Goal: Task Accomplishment & Management: Manage account settings

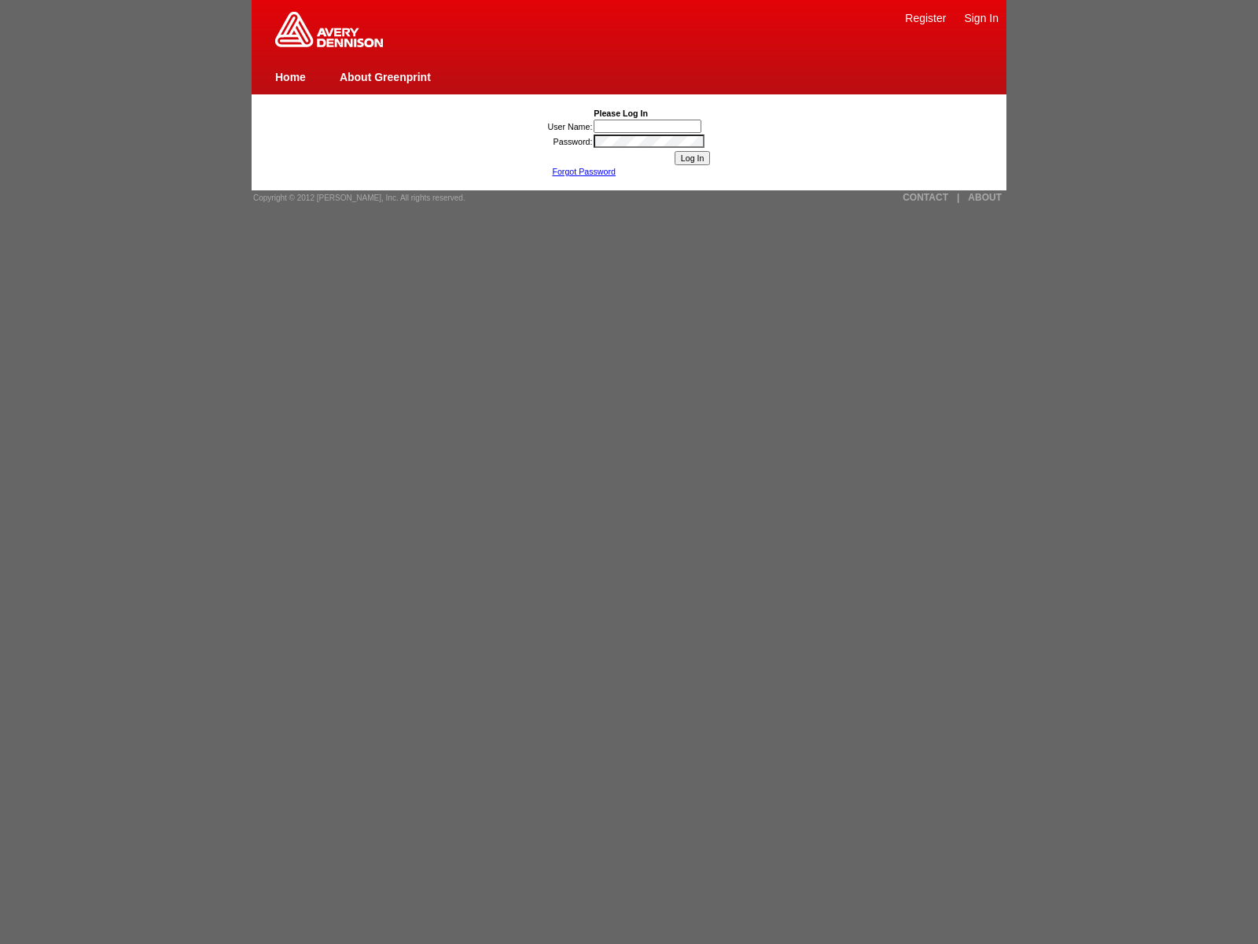
click at [583, 171] on link "Forgot Password" at bounding box center [584, 171] width 64 height 9
